Goal: Communication & Community: Connect with others

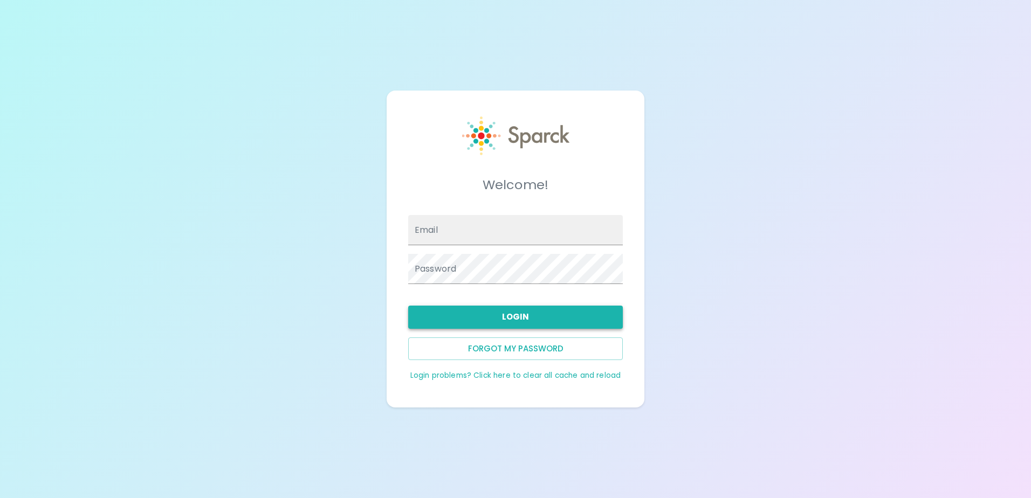
type input "[EMAIL_ADDRESS][DOMAIN_NAME]"
click at [520, 318] on button "Login" at bounding box center [515, 317] width 215 height 23
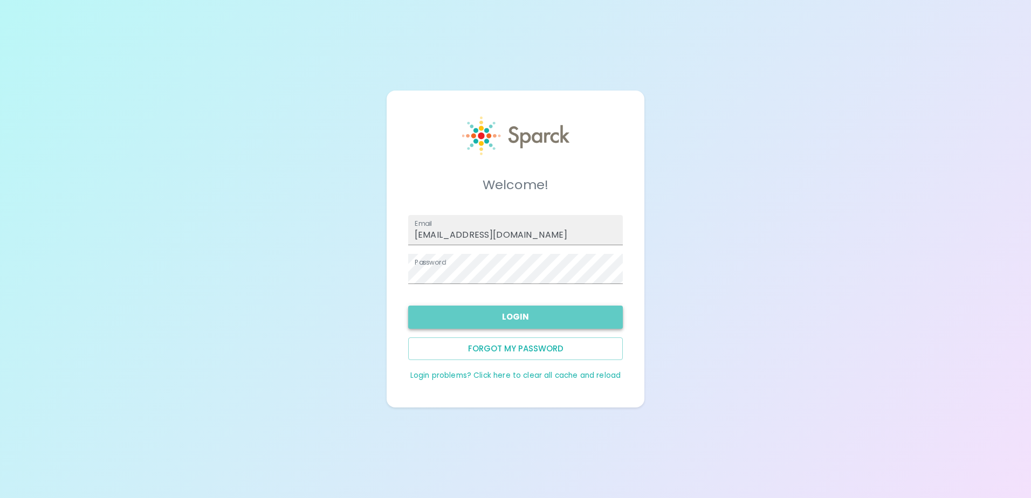
click at [515, 312] on button "Login" at bounding box center [515, 317] width 215 height 23
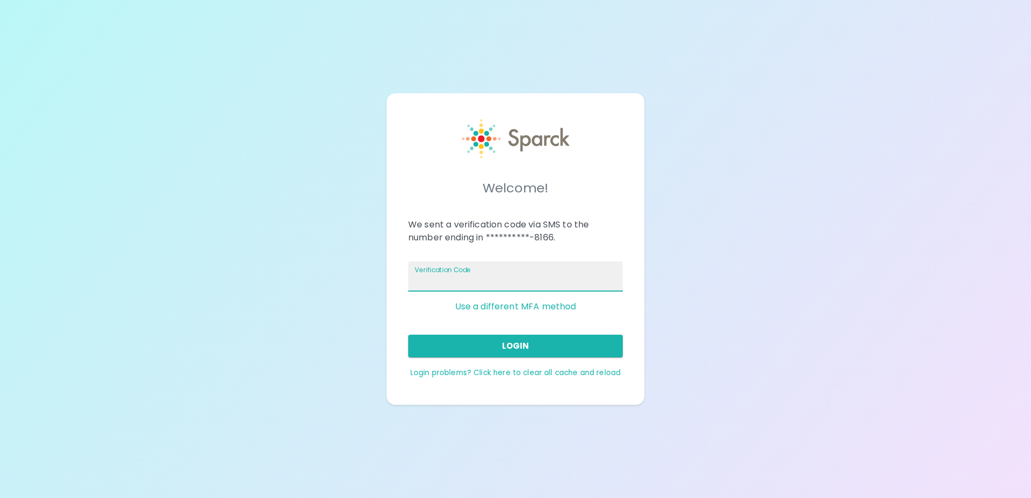
click at [513, 282] on input "Verification Code" at bounding box center [515, 277] width 215 height 30
type input "633278"
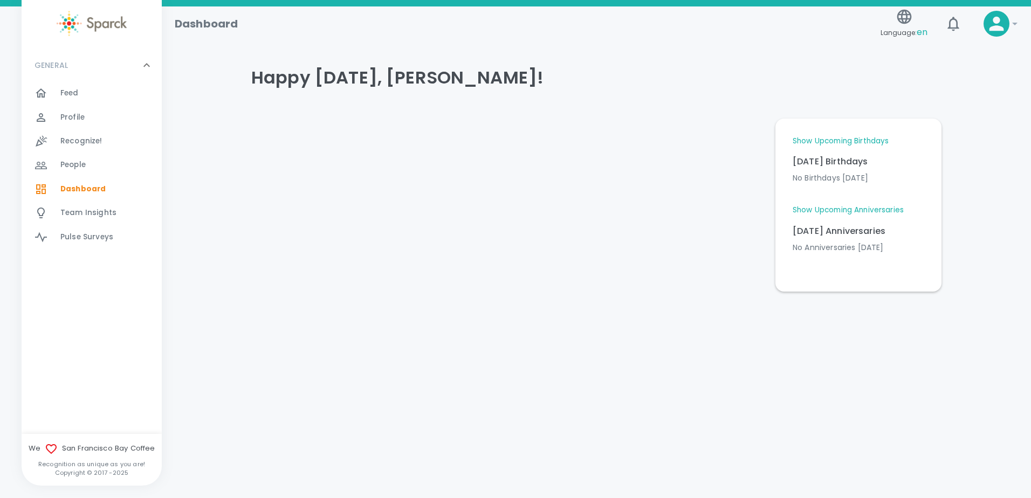
click at [77, 96] on span "Feed" at bounding box center [69, 93] width 18 height 11
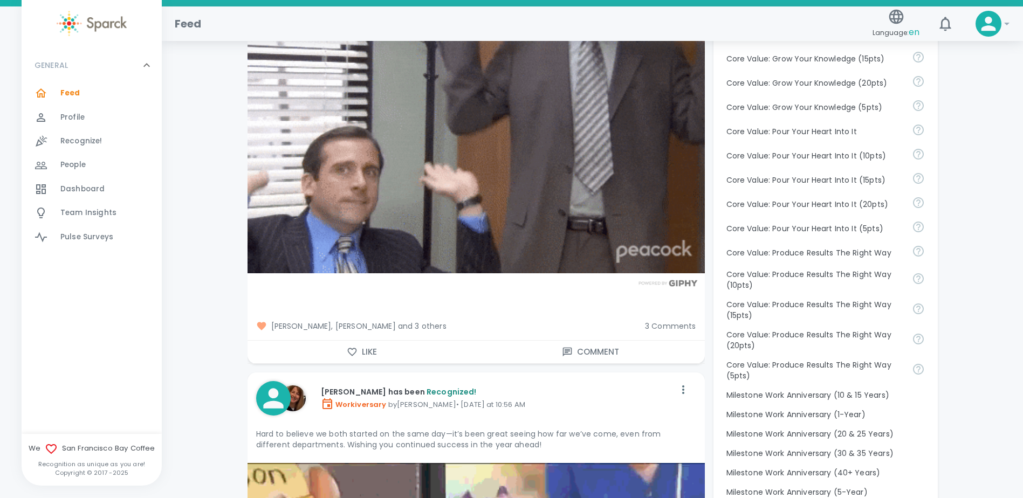
scroll to position [971, 0]
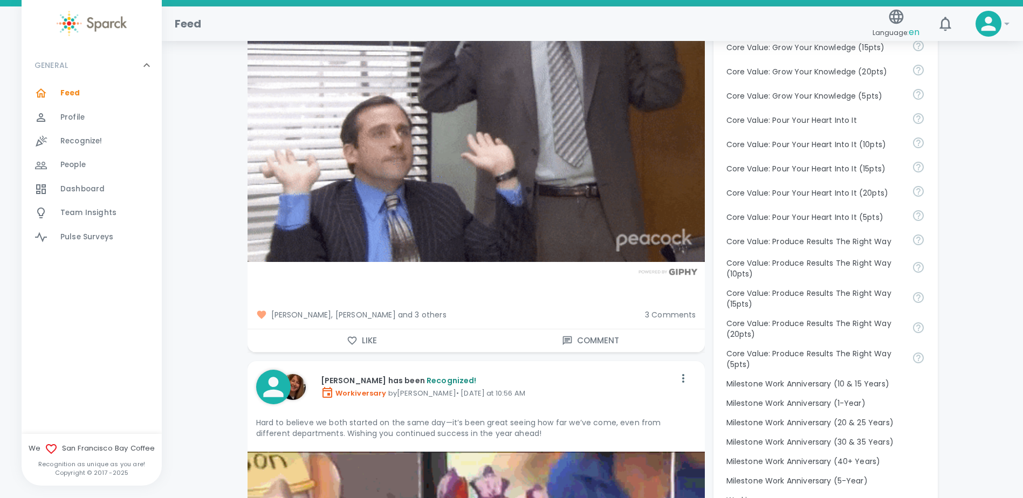
click at [387, 339] on button "Like" at bounding box center [362, 341] width 229 height 23
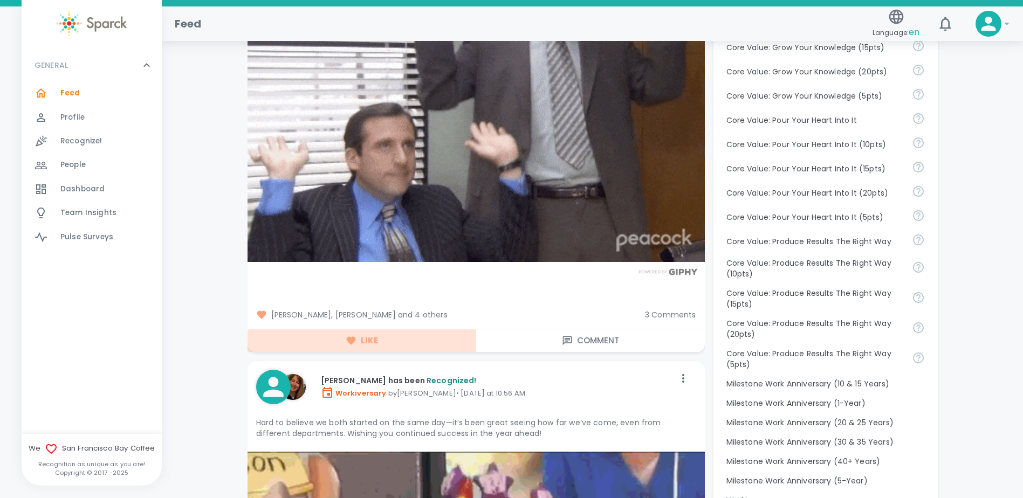
click at [361, 339] on button "Like" at bounding box center [362, 341] width 229 height 23
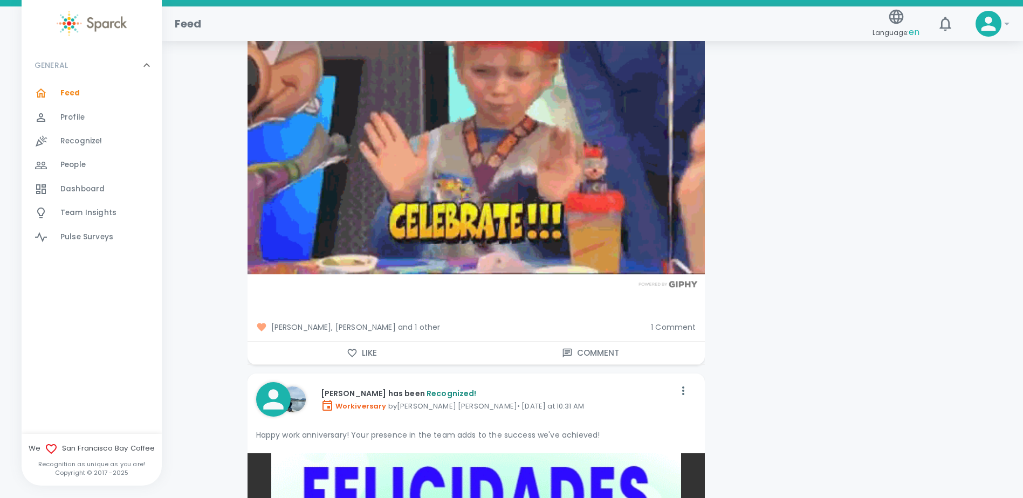
scroll to position [1510, 0]
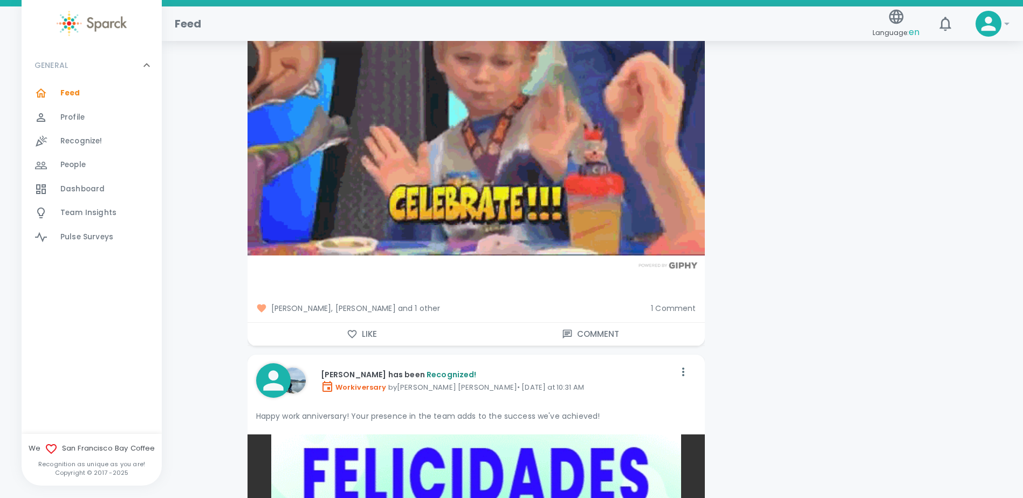
click at [357, 333] on icon "button" at bounding box center [352, 334] width 11 height 11
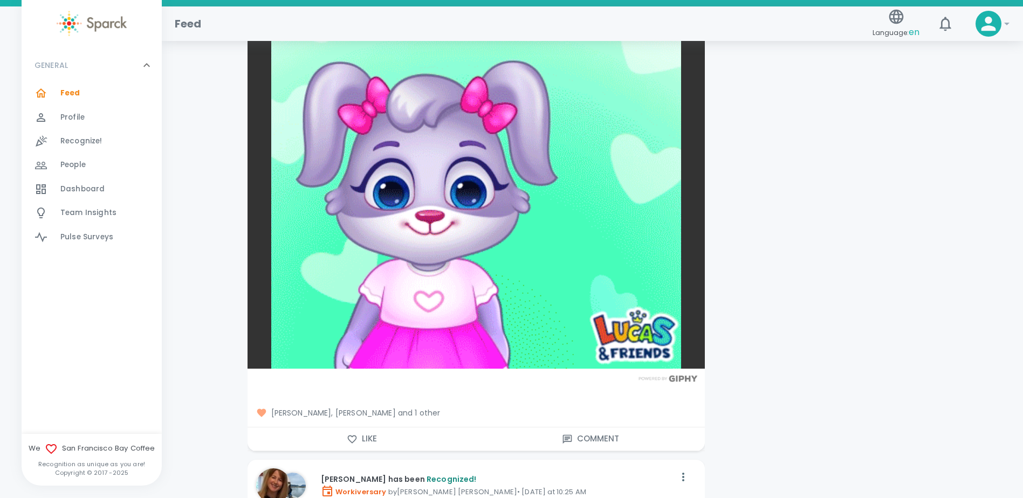
scroll to position [2050, 0]
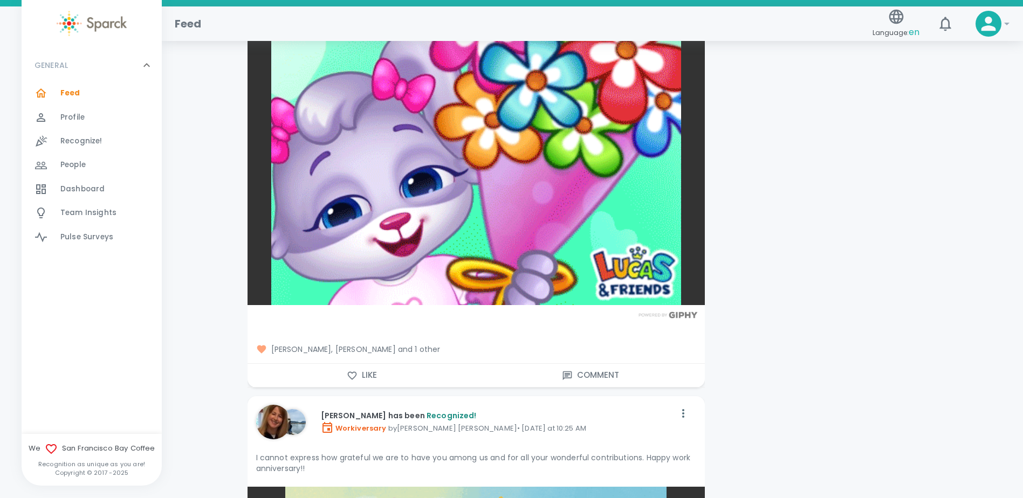
click at [351, 372] on icon "button" at bounding box center [352, 376] width 11 height 11
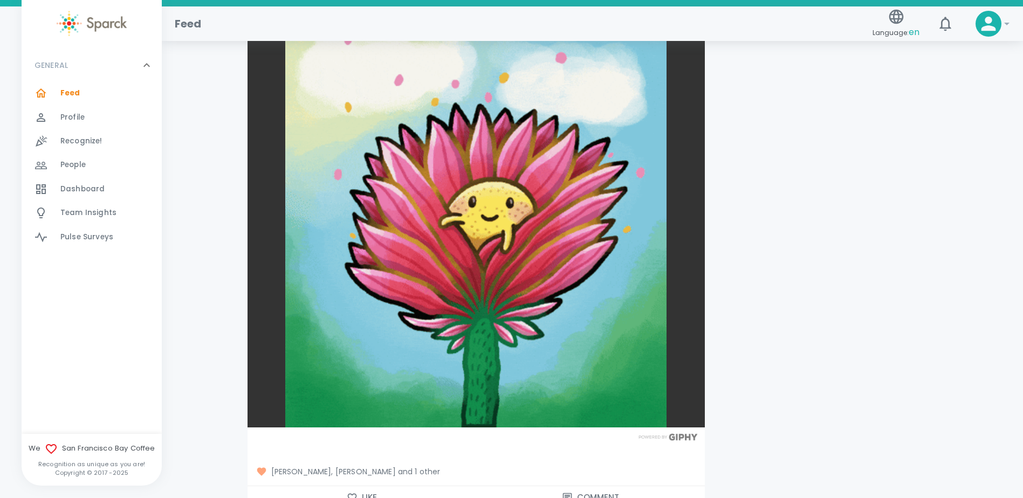
scroll to position [2589, 0]
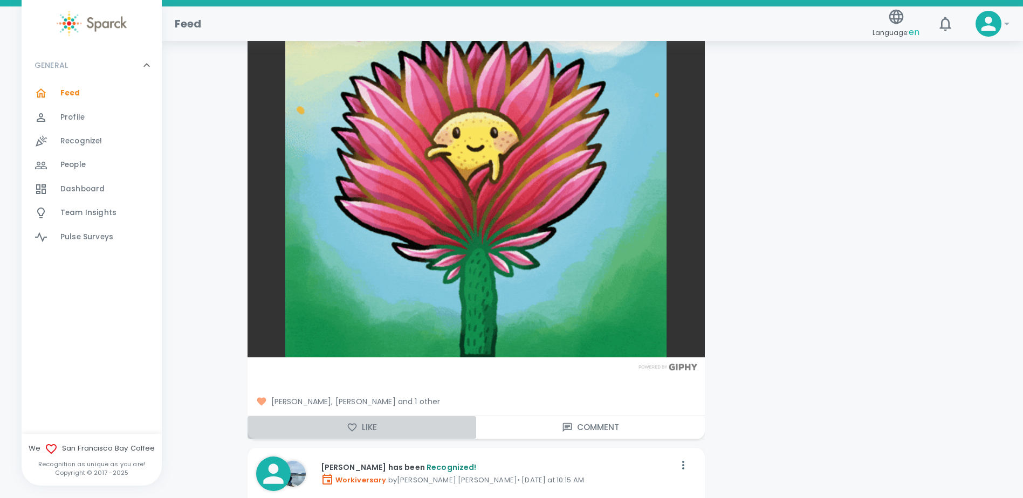
click at [348, 430] on icon "button" at bounding box center [352, 427] width 11 height 11
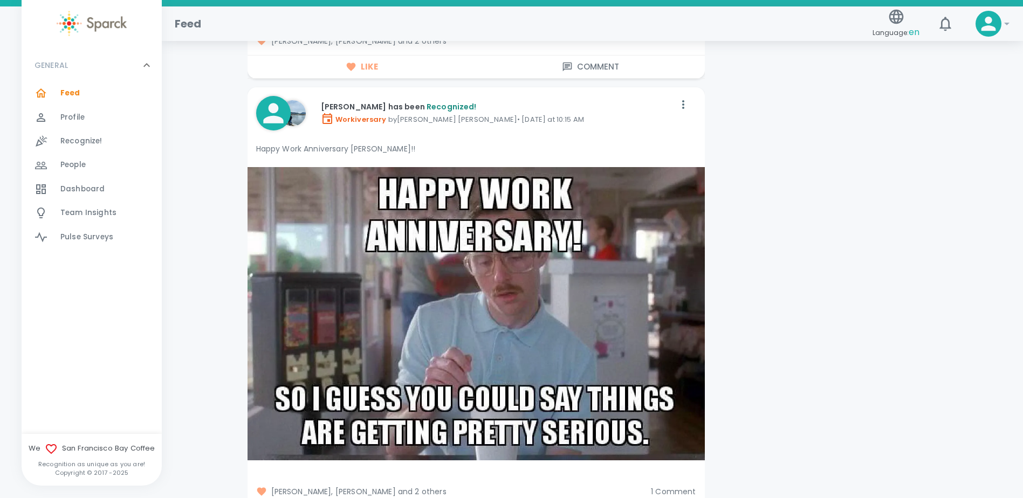
scroll to position [3075, 0]
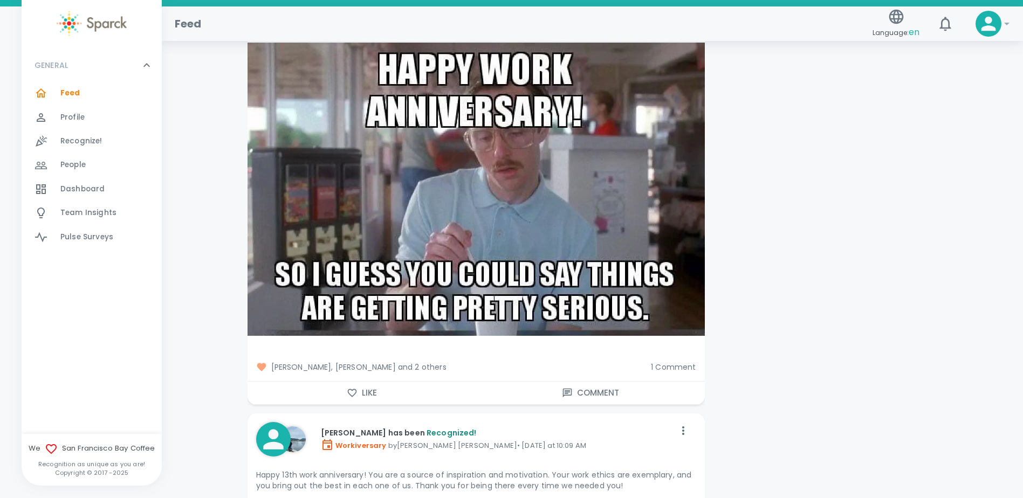
click at [414, 368] on span "[PERSON_NAME], [PERSON_NAME] and 2 others" at bounding box center [449, 367] width 387 height 11
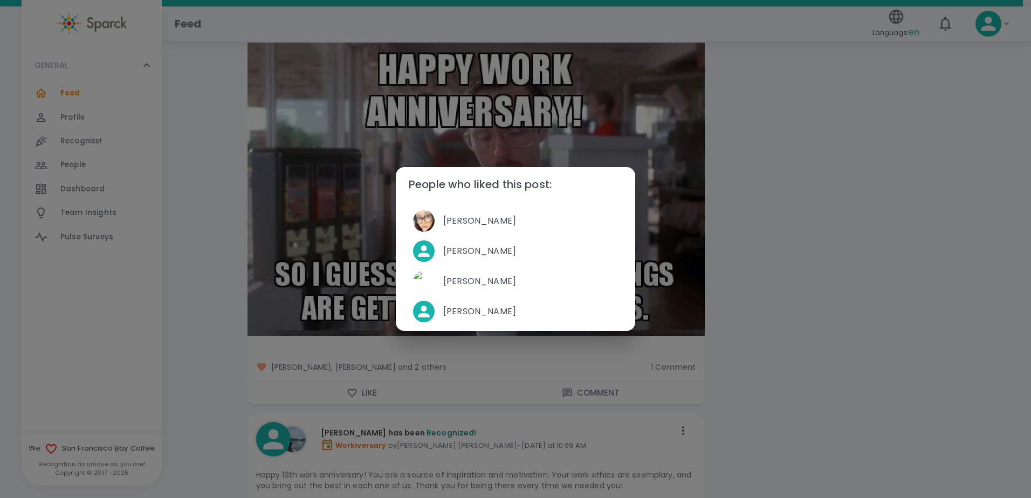
click at [357, 394] on div "People who liked this post: [PERSON_NAME] [PERSON_NAME] [PERSON_NAME] [PERSON_N…" at bounding box center [515, 249] width 1031 height 498
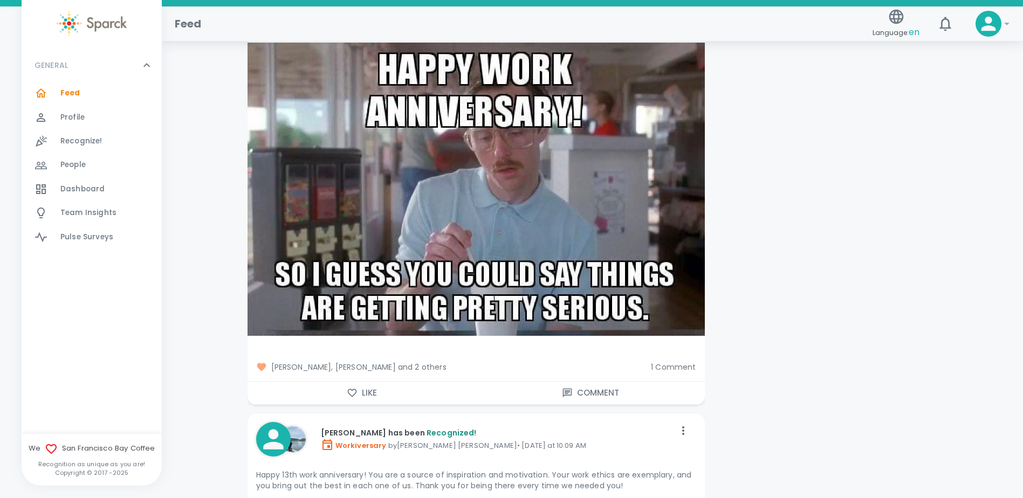
click at [348, 394] on icon "button" at bounding box center [352, 393] width 11 height 11
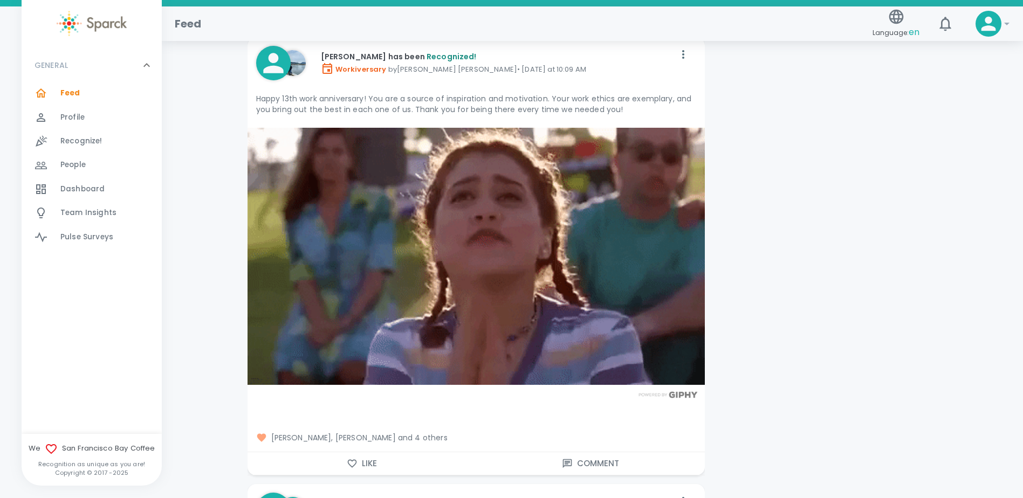
scroll to position [3452, 0]
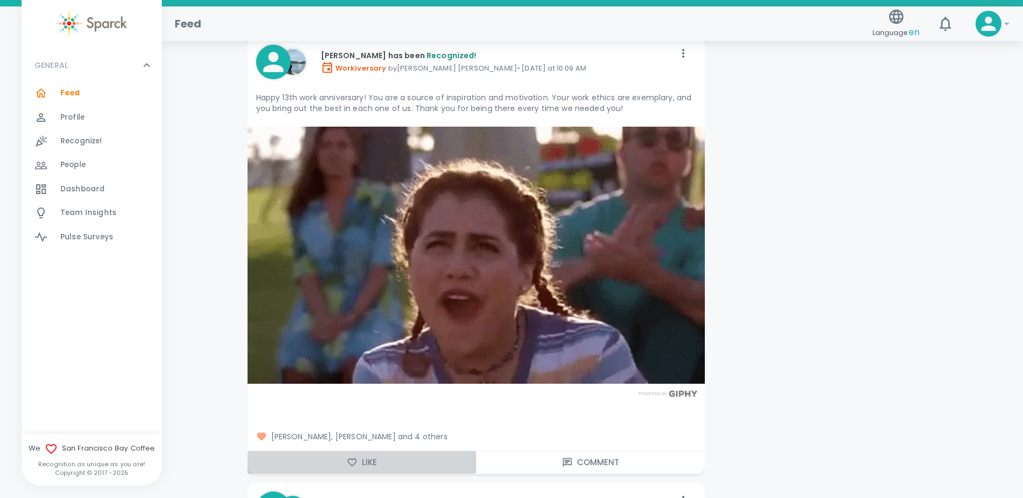
drag, startPoint x: 353, startPoint y: 461, endPoint x: 360, endPoint y: 454, distance: 9.9
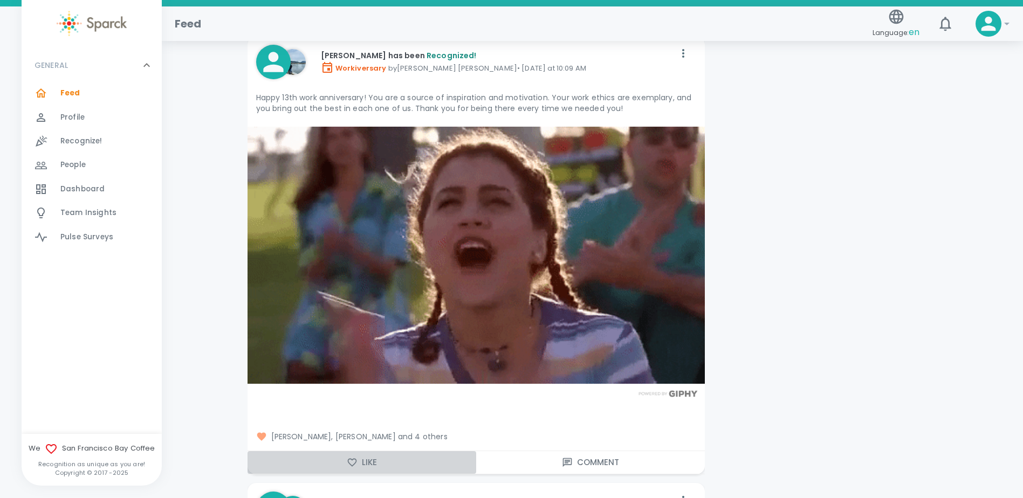
click at [353, 460] on icon "button" at bounding box center [352, 462] width 11 height 11
click at [395, 439] on span "[PERSON_NAME], [PERSON_NAME] and 5 others" at bounding box center [476, 437] width 440 height 11
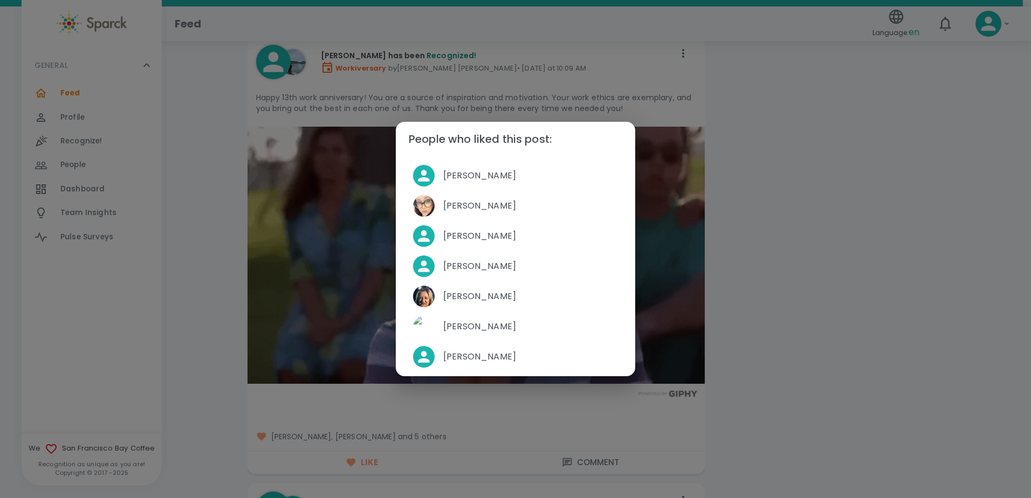
click at [234, 326] on div "People who liked this post: [PERSON_NAME] [PERSON_NAME] [PERSON_NAME] [PERSON_N…" at bounding box center [515, 249] width 1031 height 498
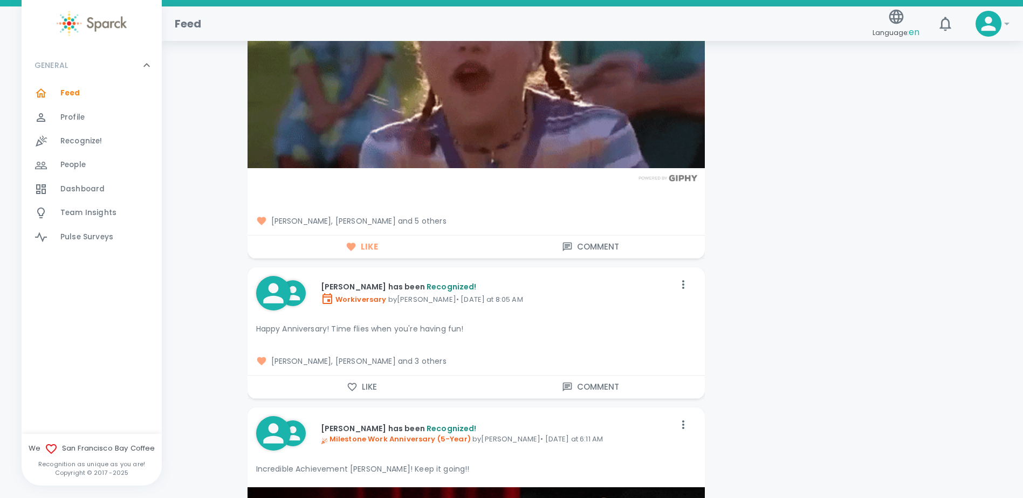
scroll to position [3722, 0]
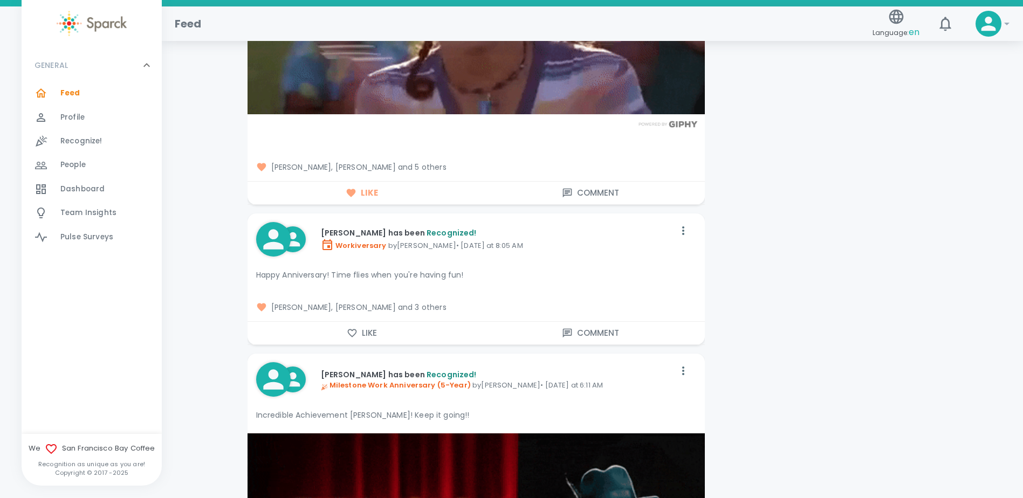
click at [351, 333] on icon "button" at bounding box center [352, 333] width 11 height 11
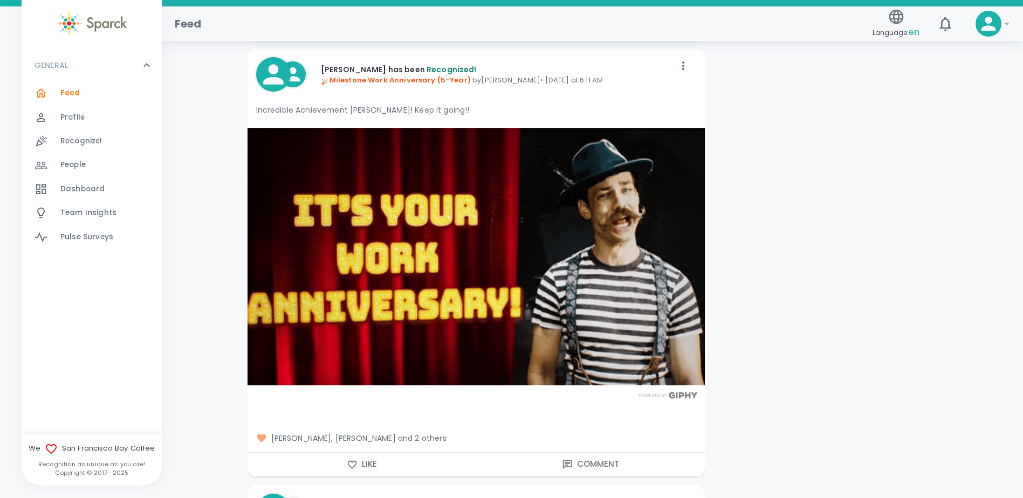
scroll to position [4045, 0]
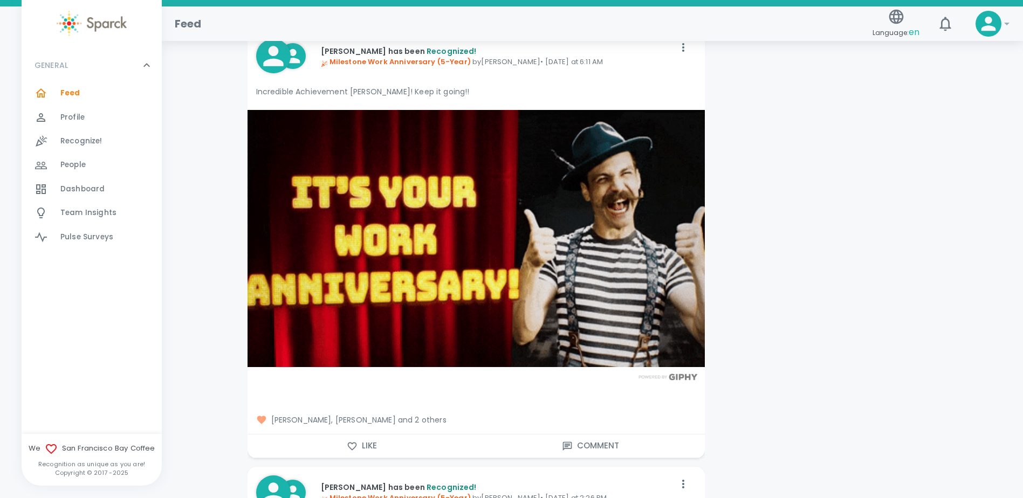
click at [353, 444] on icon "button" at bounding box center [352, 446] width 11 height 11
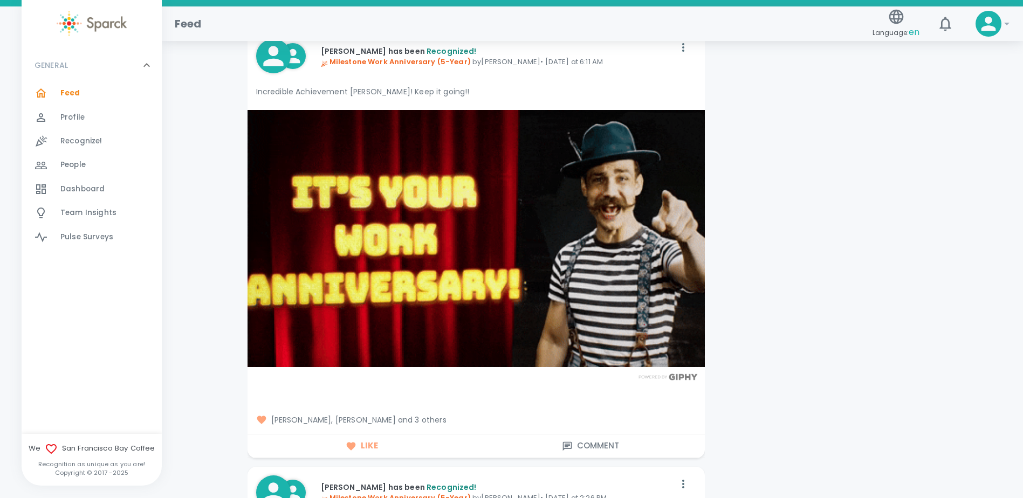
click at [403, 420] on span "[PERSON_NAME], [PERSON_NAME] and 3 others" at bounding box center [476, 420] width 440 height 11
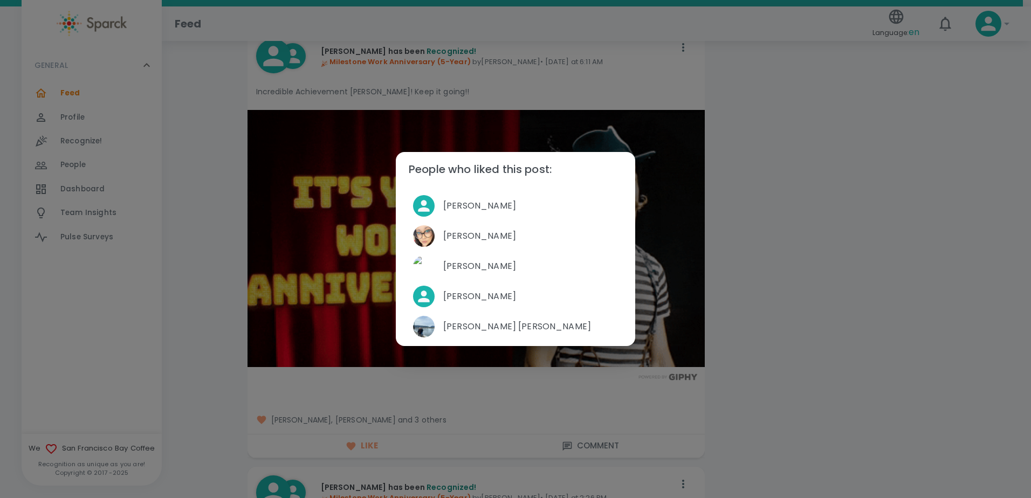
click at [193, 341] on div "People who liked this post: [PERSON_NAME] [PERSON_NAME] [PERSON_NAME] [PERSON_N…" at bounding box center [515, 249] width 1031 height 498
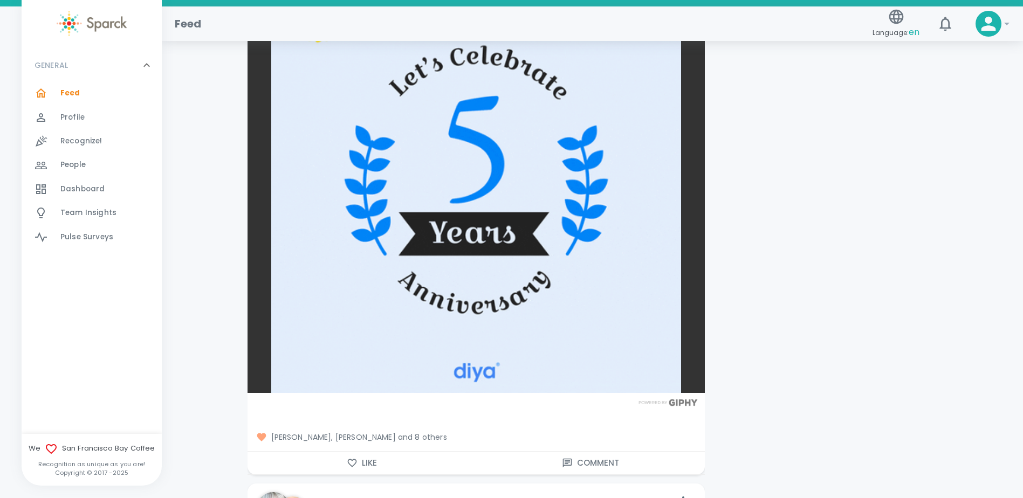
scroll to position [4639, 0]
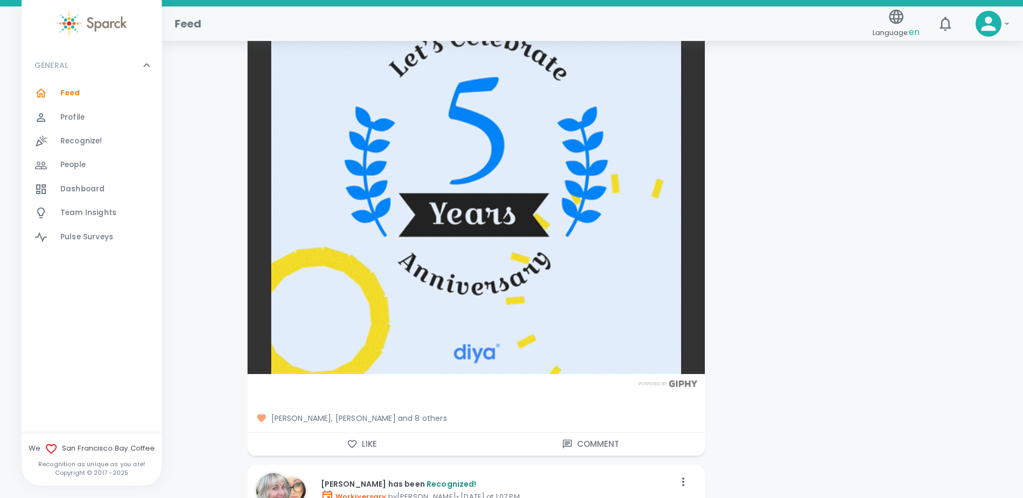
click at [351, 443] on icon "button" at bounding box center [352, 444] width 11 height 11
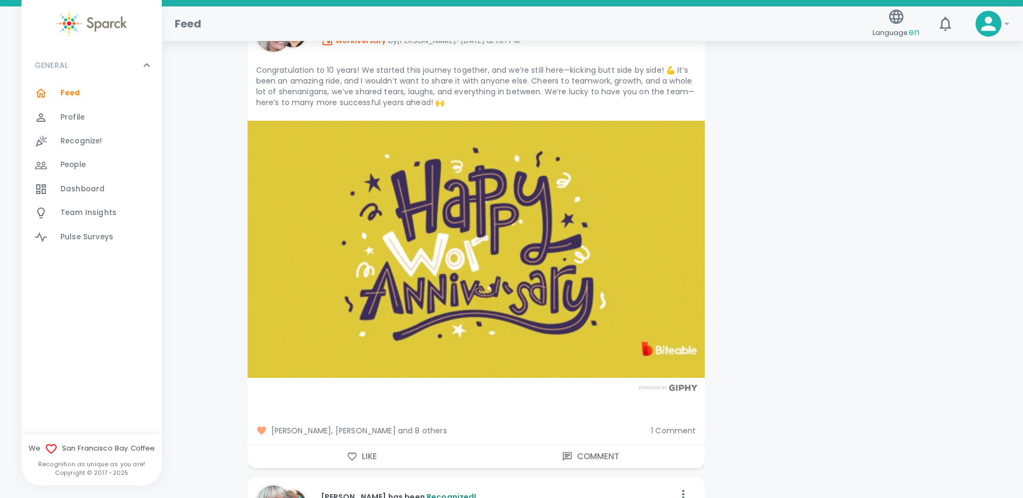
scroll to position [5124, 0]
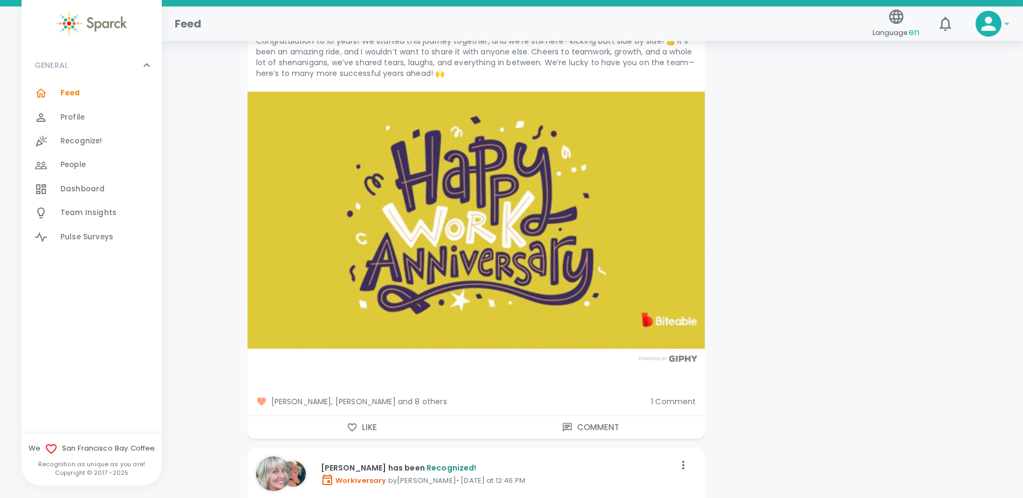
click at [354, 428] on icon "button" at bounding box center [352, 427] width 11 height 11
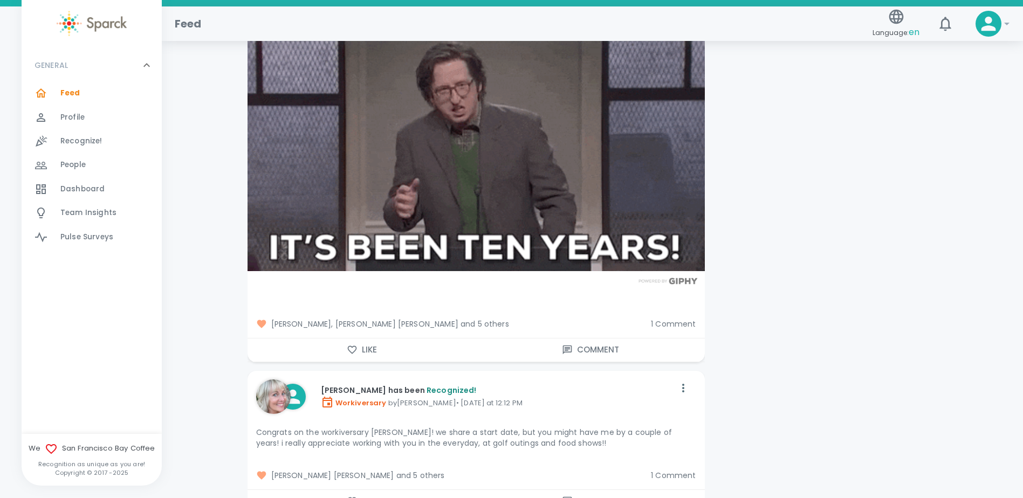
scroll to position [5718, 0]
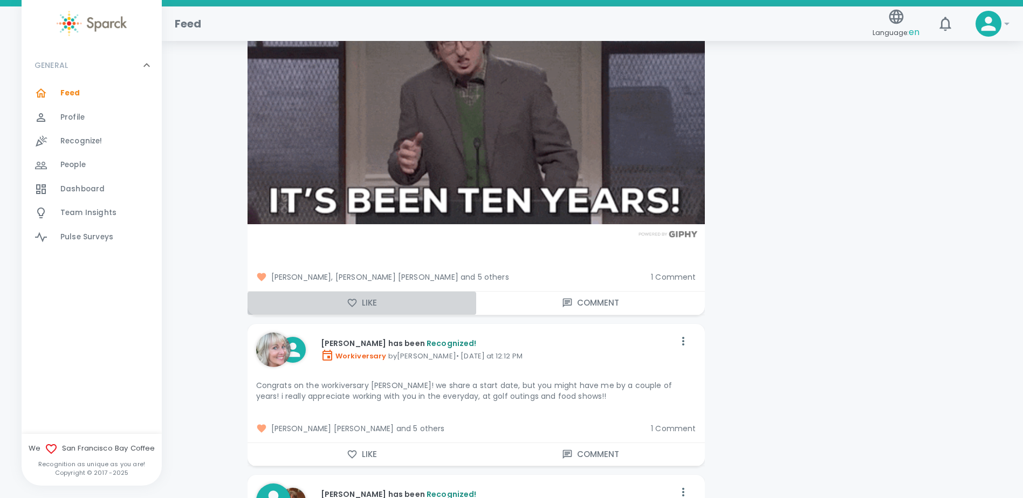
click at [359, 304] on button "Like" at bounding box center [362, 303] width 229 height 23
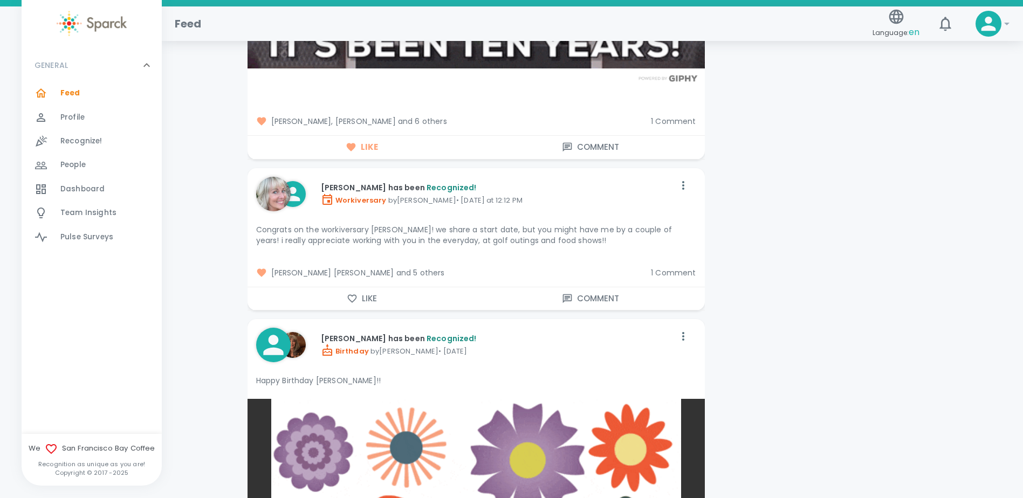
scroll to position [5879, 0]
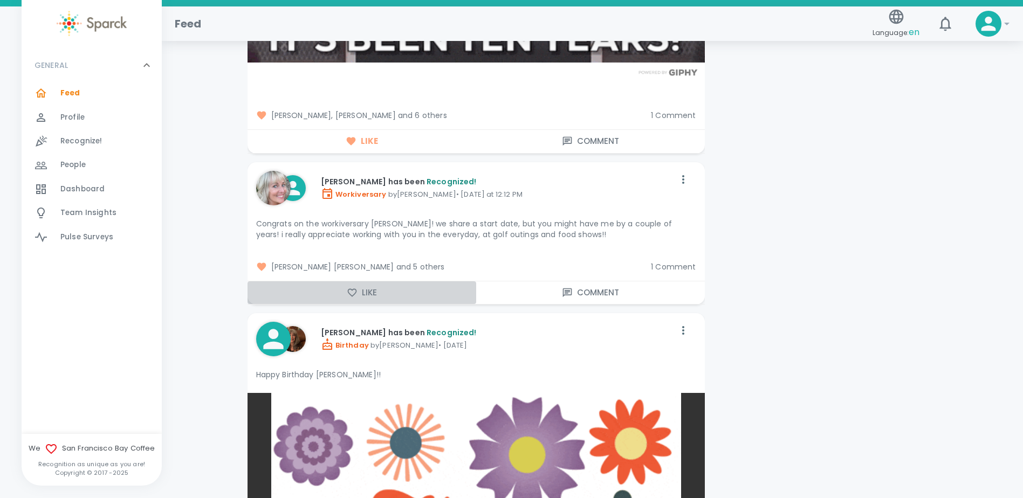
click at [347, 290] on icon "button" at bounding box center [352, 292] width 11 height 11
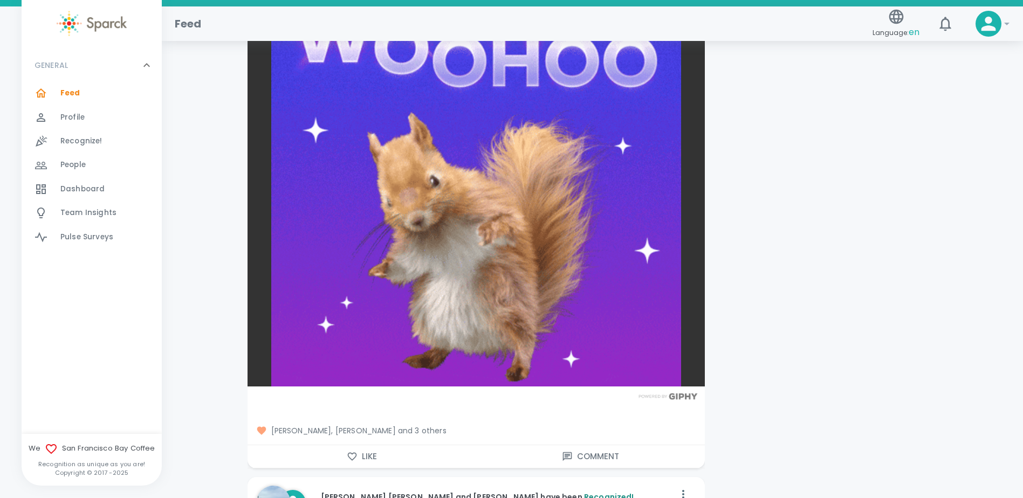
scroll to position [6904, 0]
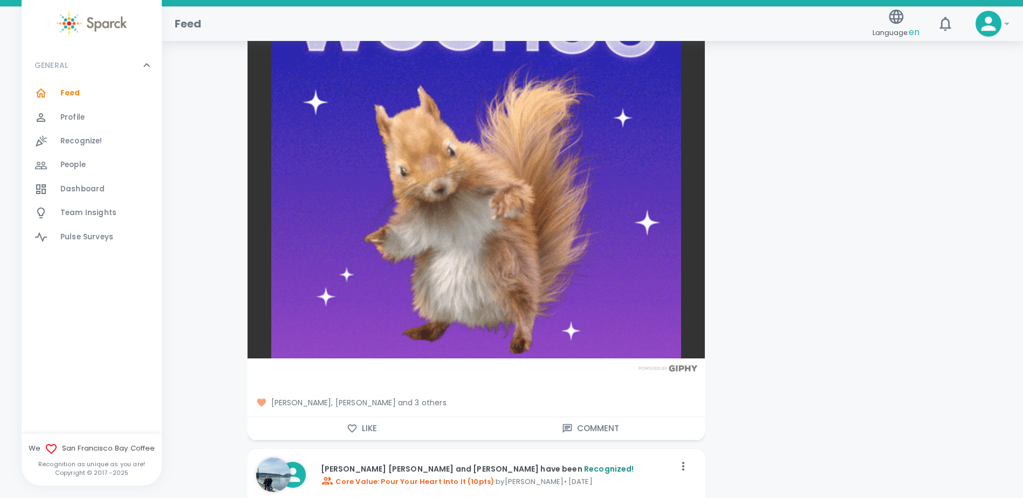
click at [353, 426] on icon "button" at bounding box center [352, 428] width 11 height 11
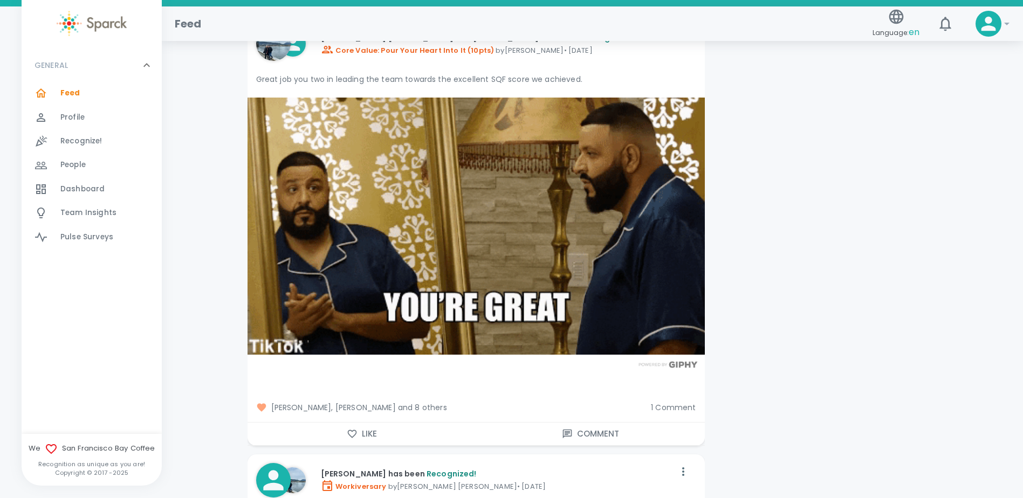
scroll to position [7390, 0]
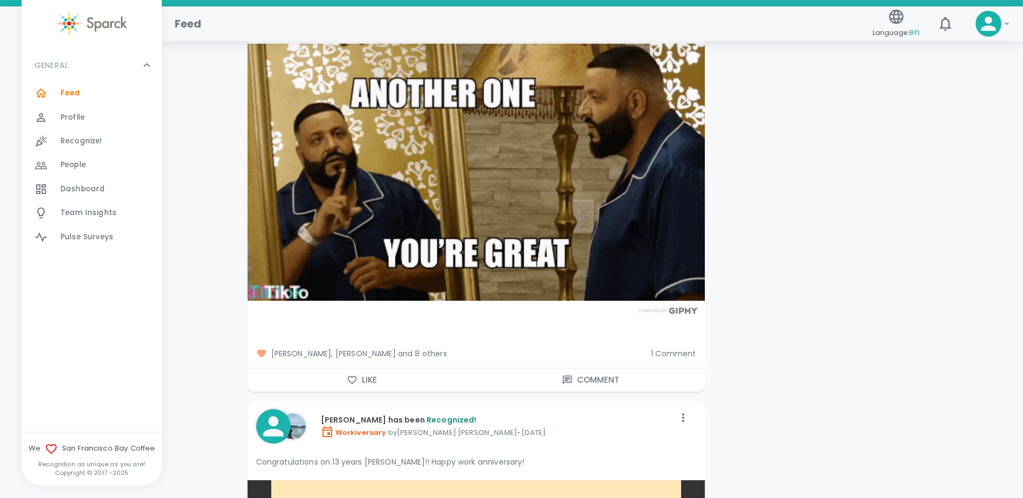
click at [357, 375] on icon "button" at bounding box center [352, 380] width 11 height 11
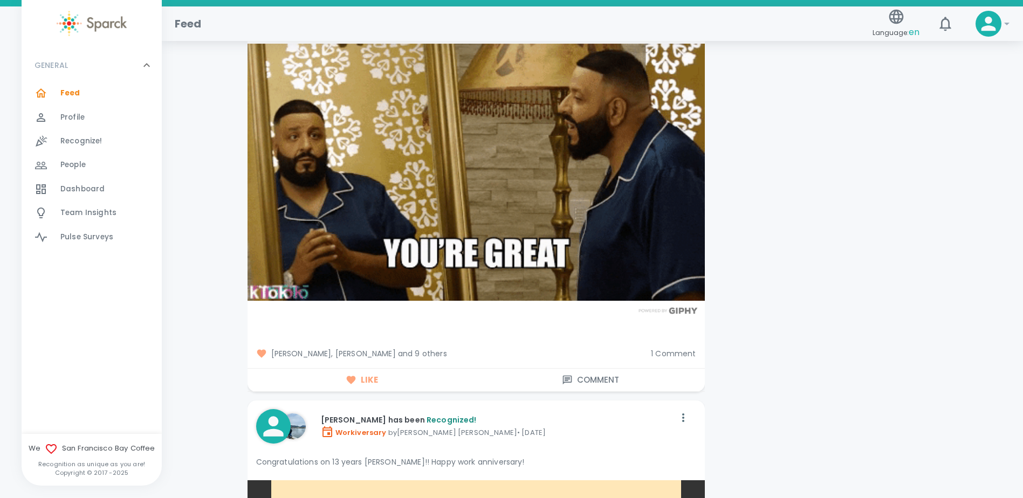
click at [665, 352] on span "1 Comment" at bounding box center [673, 353] width 45 height 11
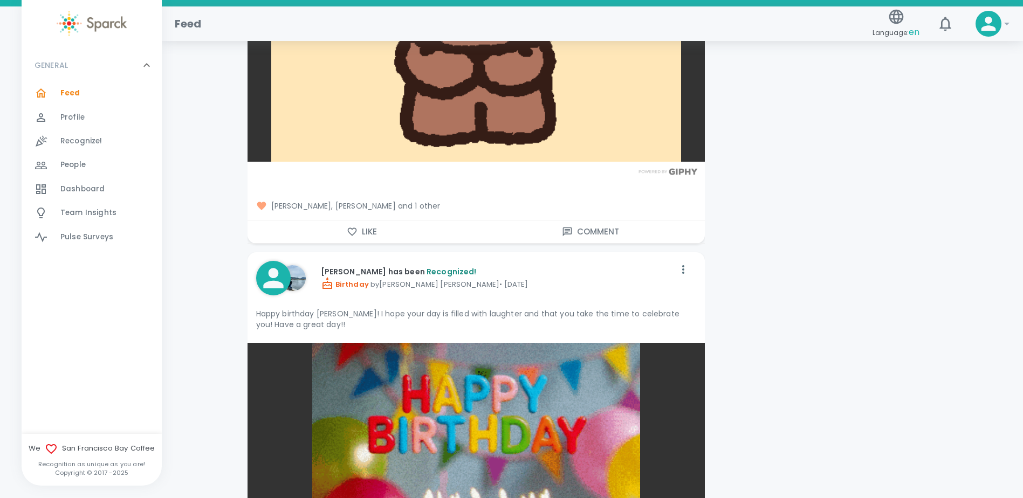
scroll to position [8307, 0]
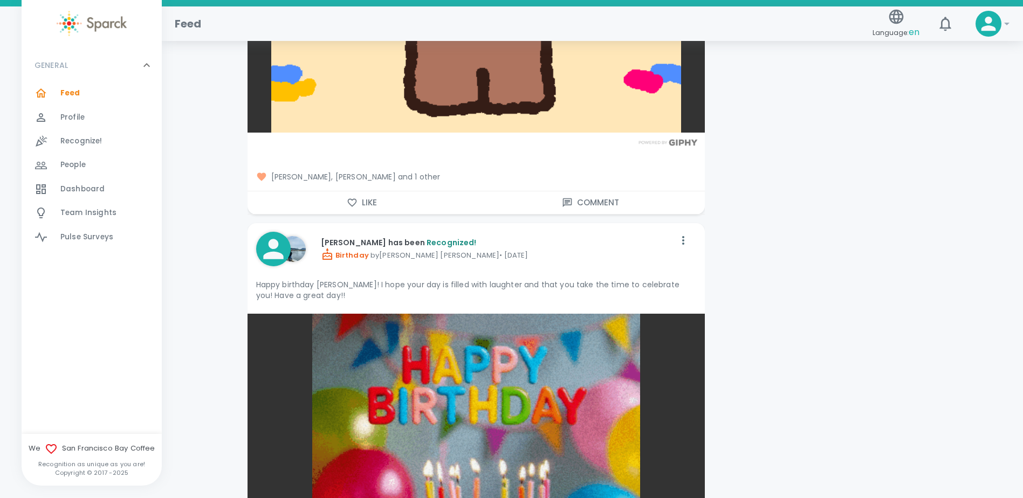
click at [347, 200] on icon "button" at bounding box center [352, 202] width 11 height 11
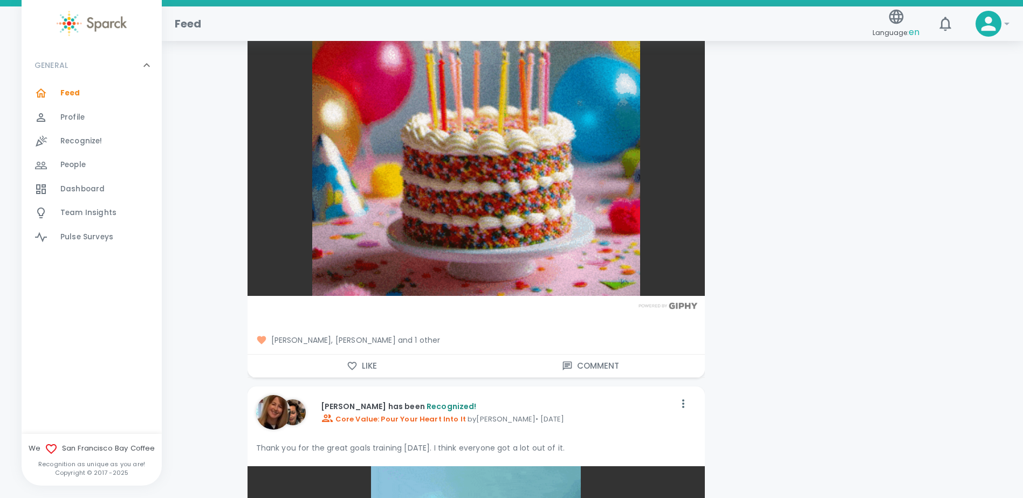
scroll to position [8738, 0]
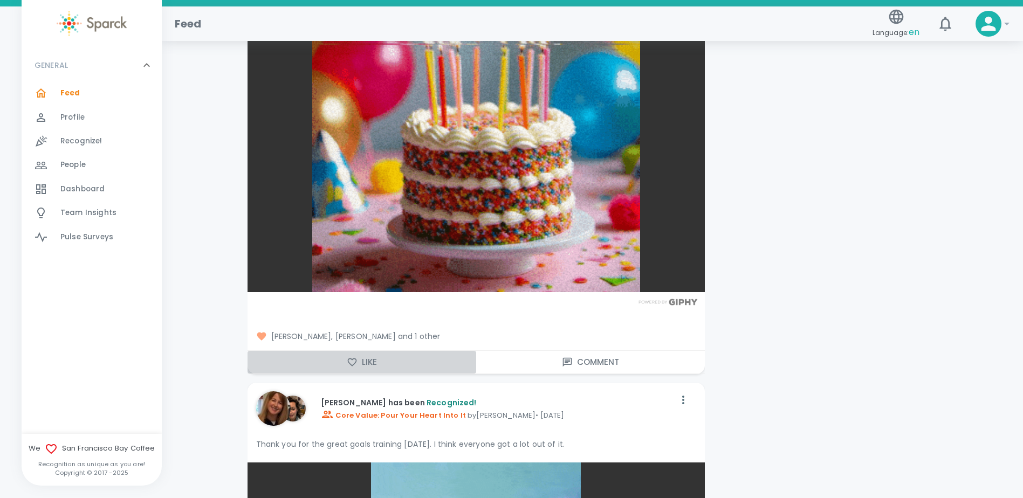
click at [355, 360] on icon "button" at bounding box center [352, 362] width 11 height 11
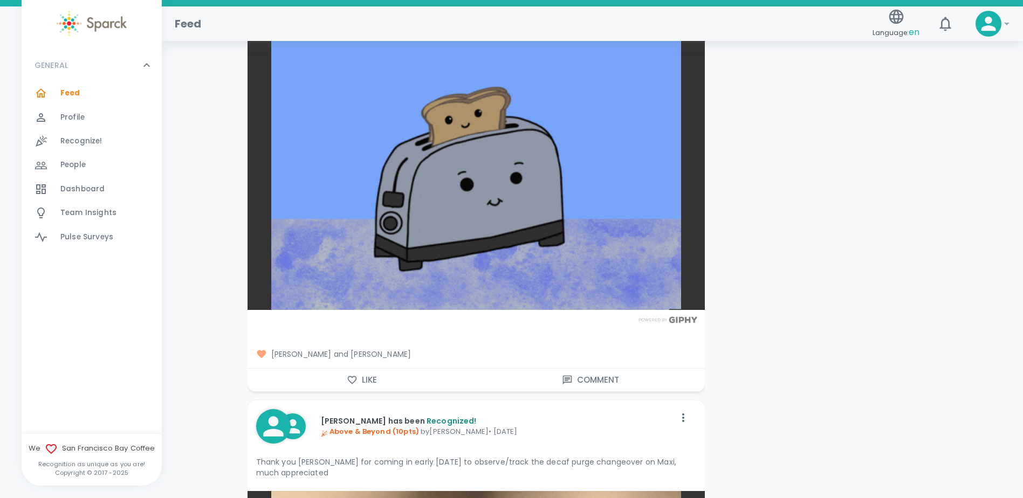
scroll to position [10356, 0]
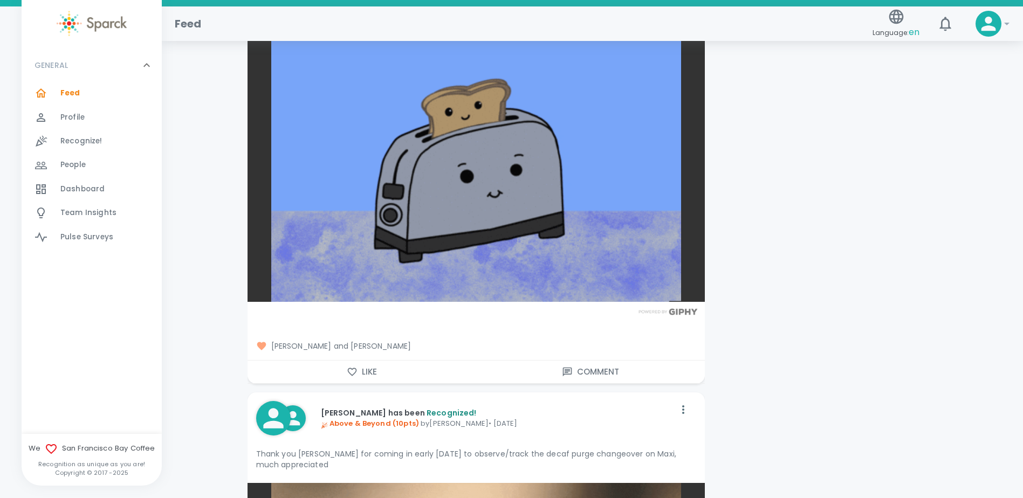
click at [354, 366] on button "Like" at bounding box center [362, 372] width 229 height 23
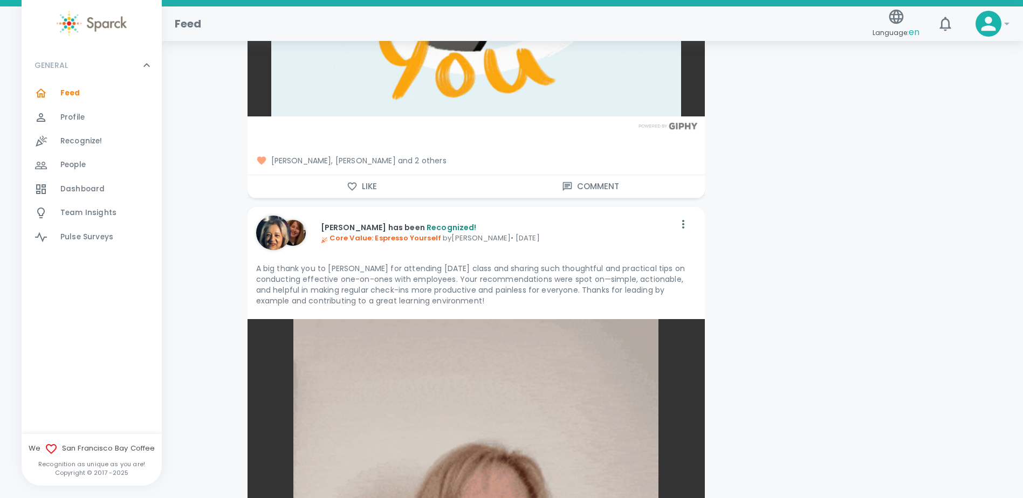
scroll to position [13215, 0]
